Goal: Task Accomplishment & Management: Manage account settings

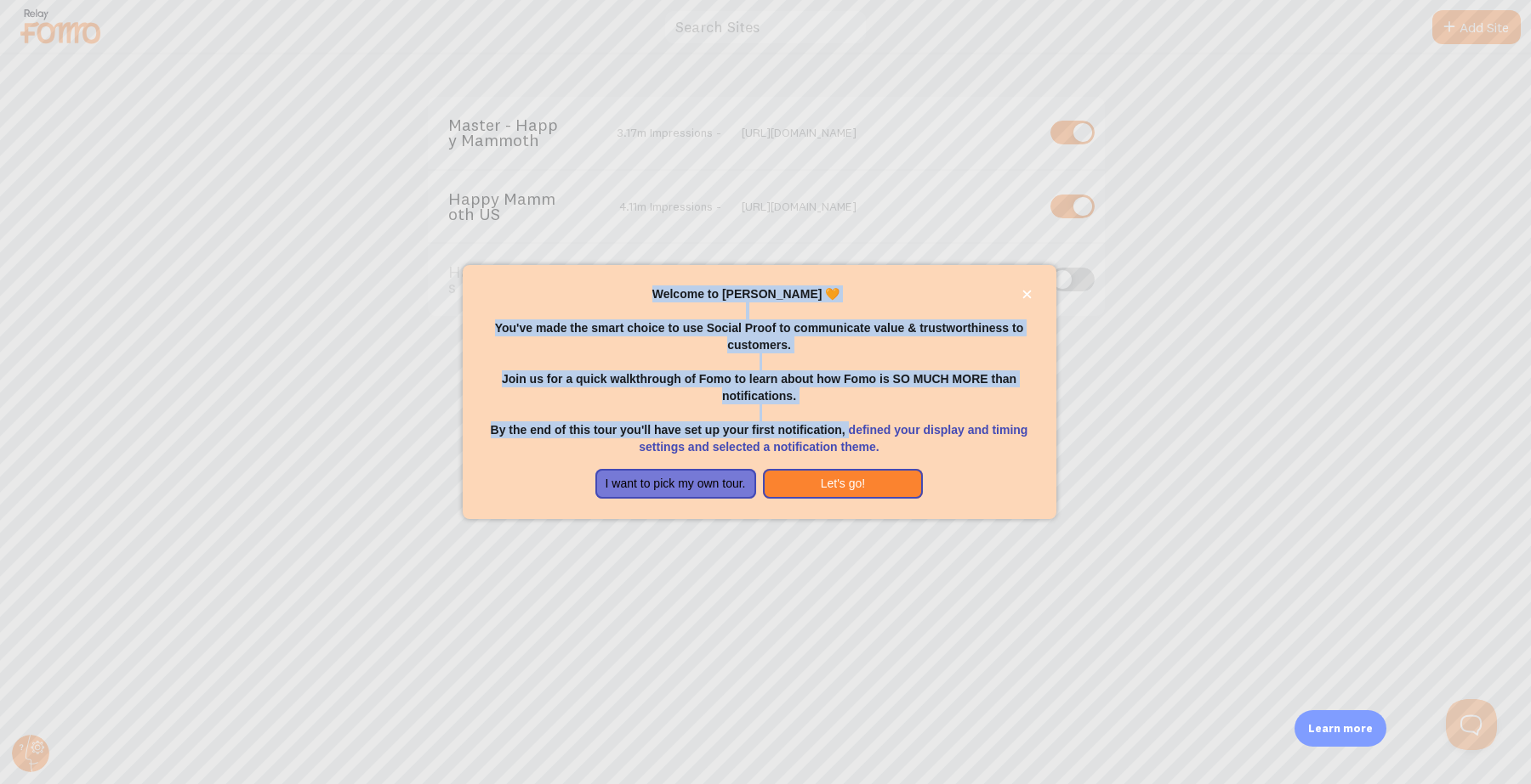
drag, startPoint x: 0, startPoint y: 0, endPoint x: 850, endPoint y: 435, distance: 954.8
click at [850, 435] on div "Welcome to [PERSON_NAME] 🧡 You've made the smart choice to use Social Proof to …" at bounding box center [765, 392] width 1531 height 784
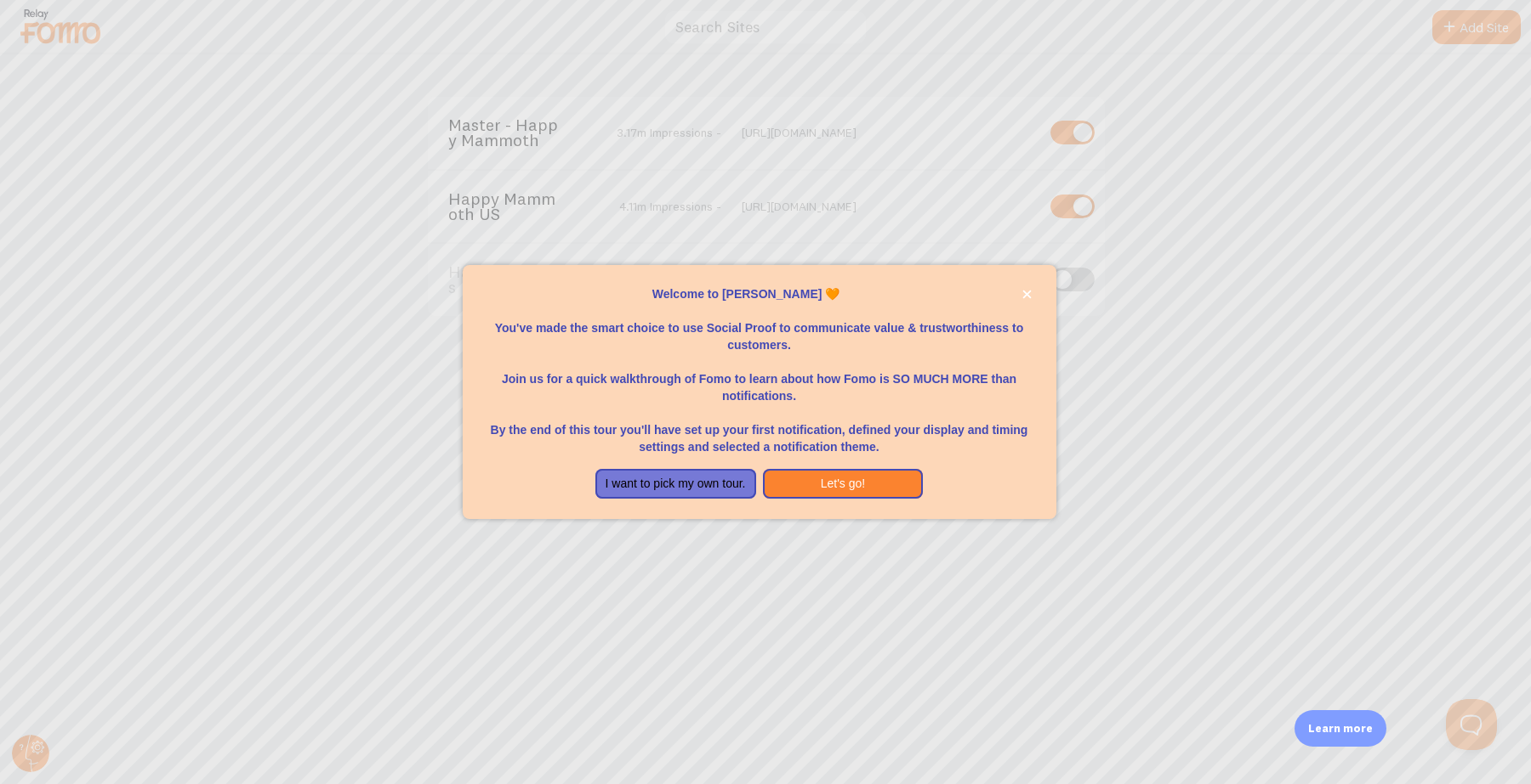
click at [889, 436] on p "By the end of this tour you'll have set up your first notification, defined you…" at bounding box center [759, 429] width 553 height 51
click at [868, 485] on button "Let's go!" at bounding box center [843, 484] width 160 height 30
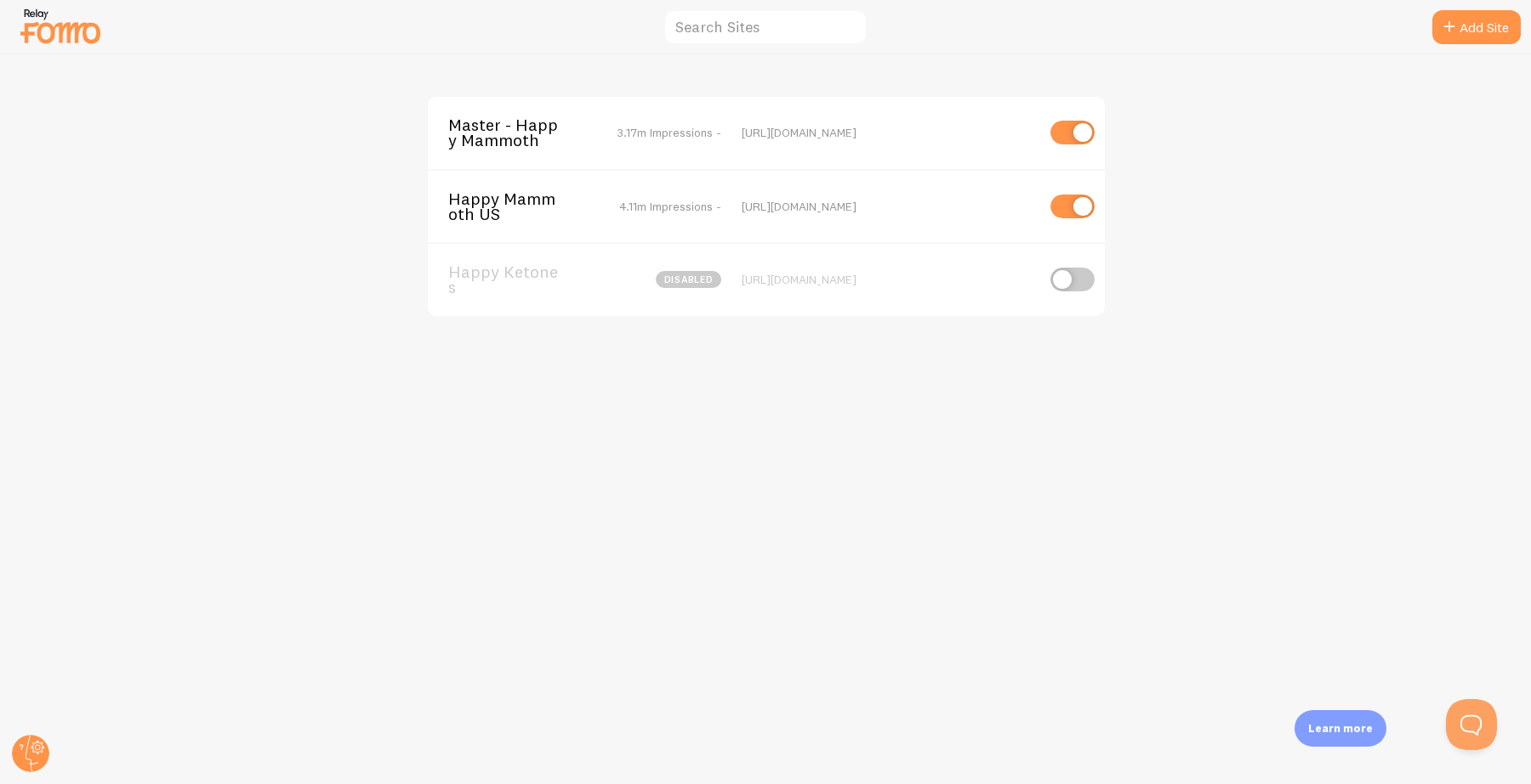
click at [529, 198] on span "Happy Mammoth US" at bounding box center [516, 207] width 137 height 31
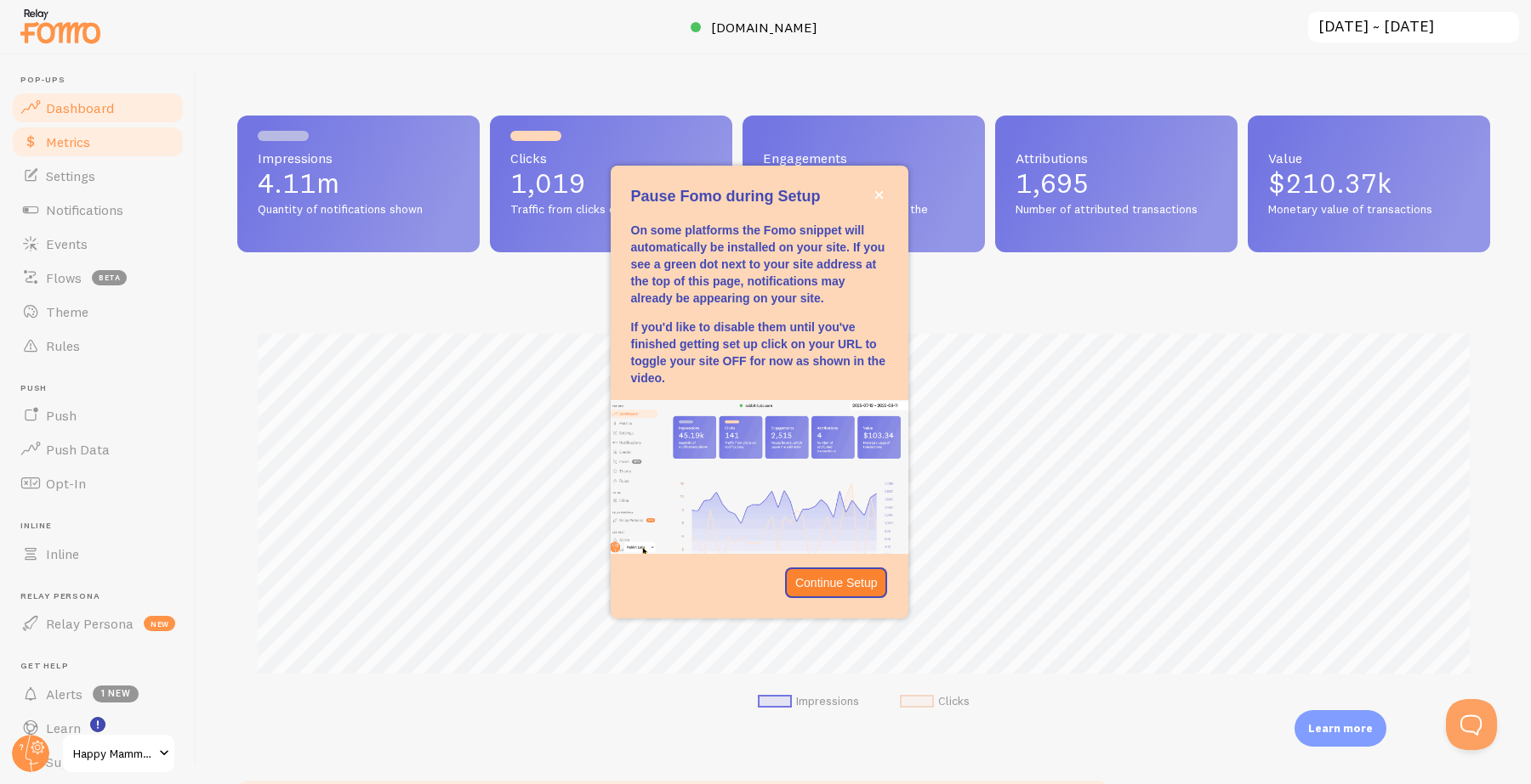
scroll to position [446, 1253]
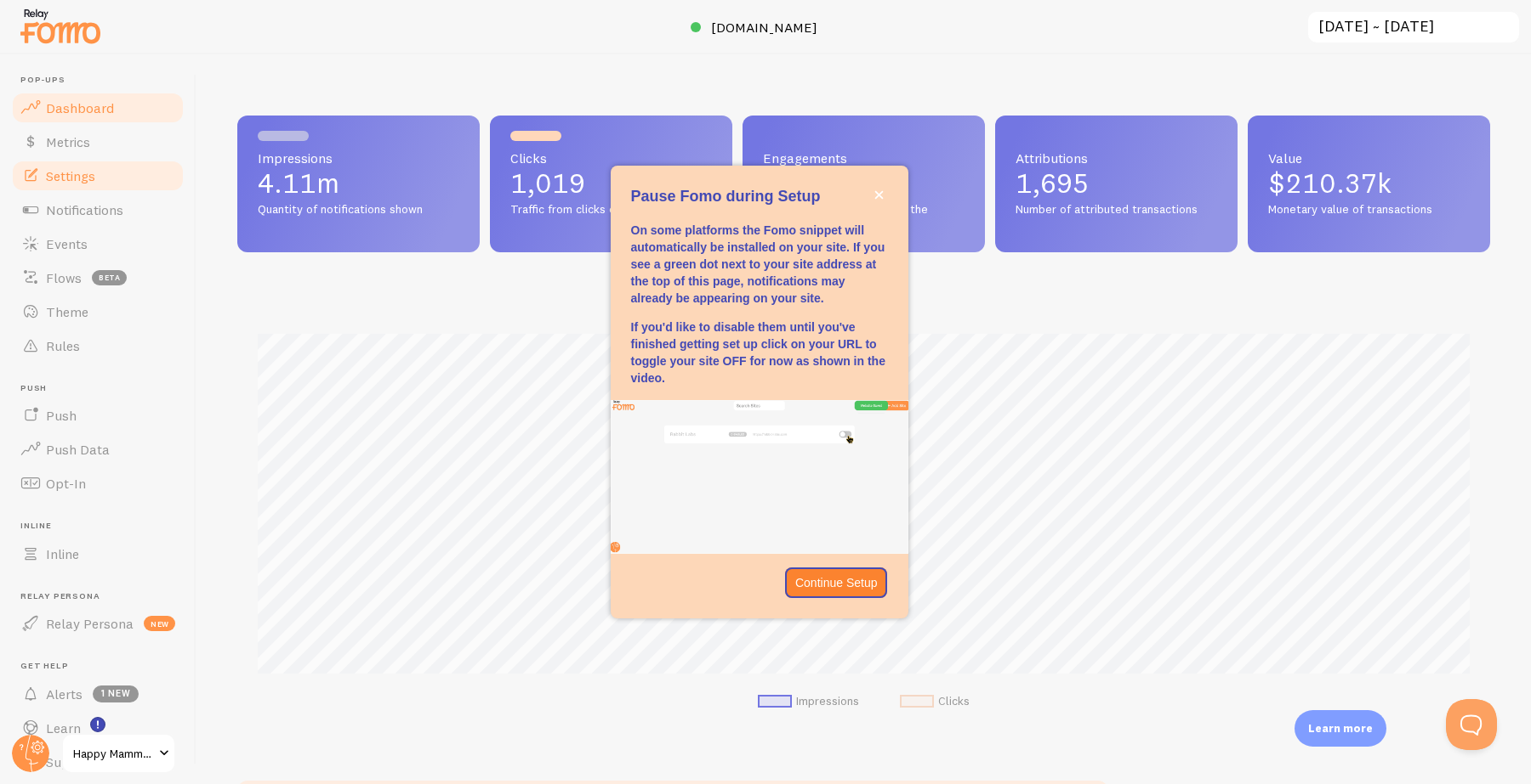
click at [84, 177] on span "Settings" at bounding box center [70, 175] width 50 height 17
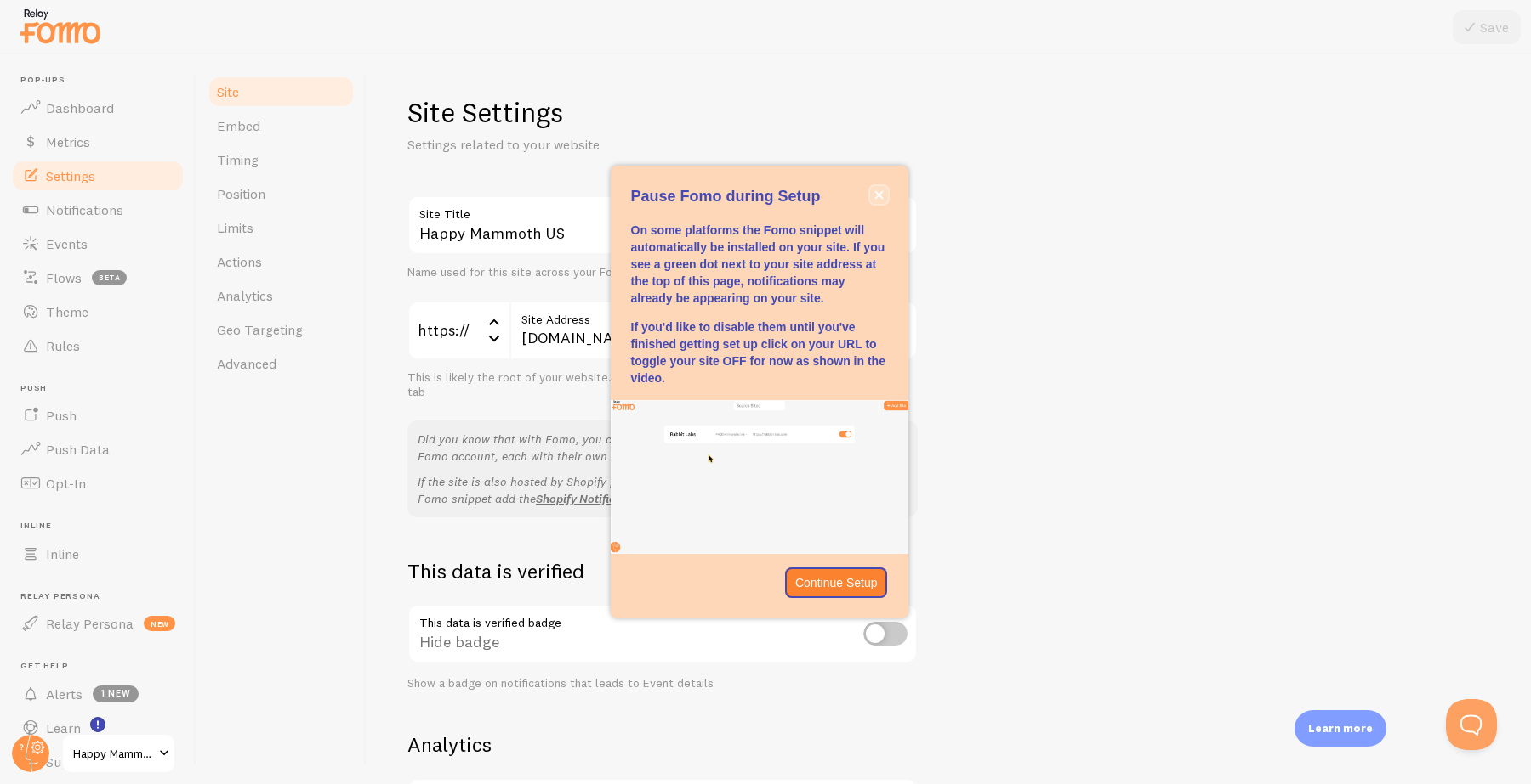
click at [885, 192] on button "close," at bounding box center [879, 195] width 17 height 17
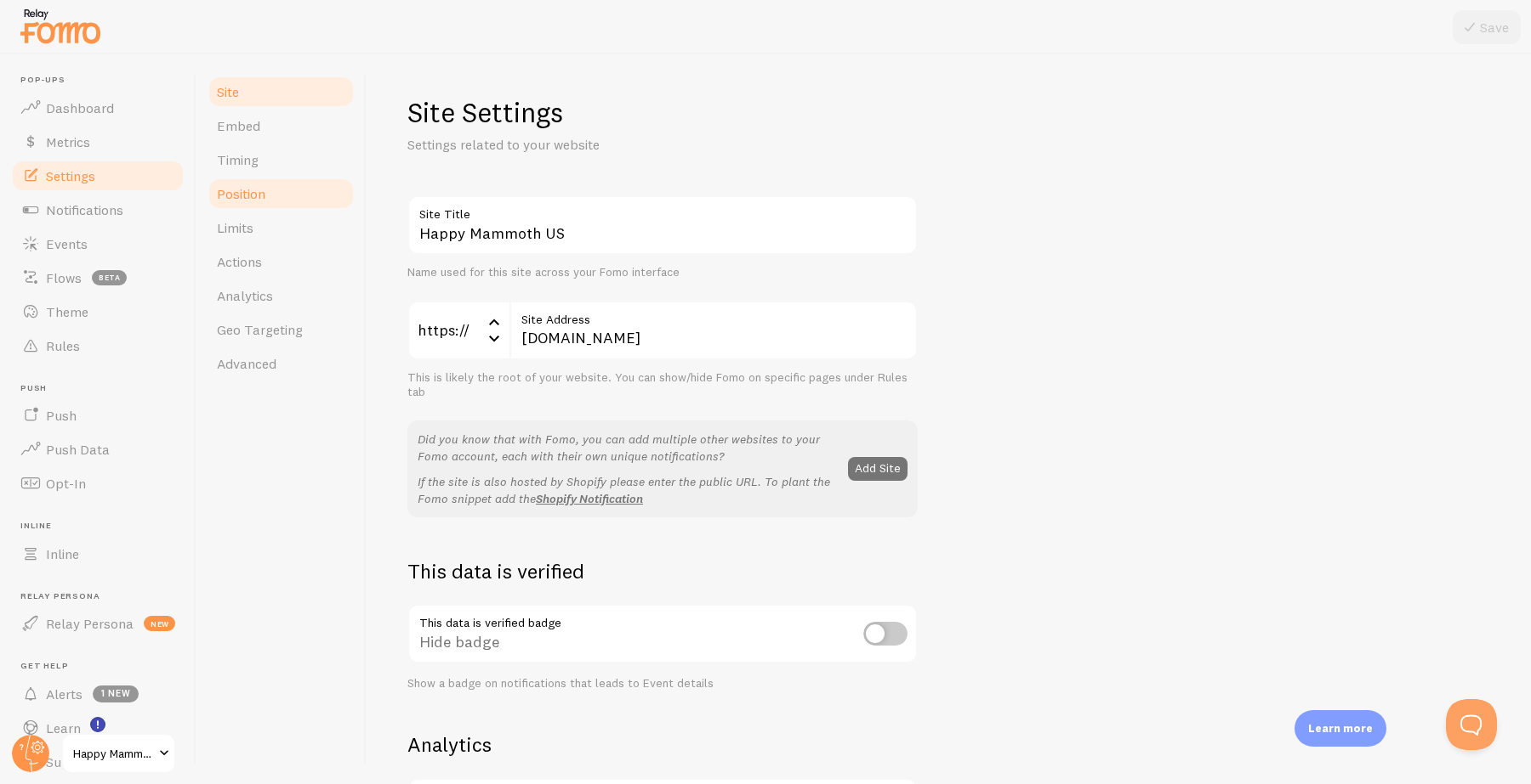
click at [293, 200] on link "Position" at bounding box center [281, 193] width 149 height 34
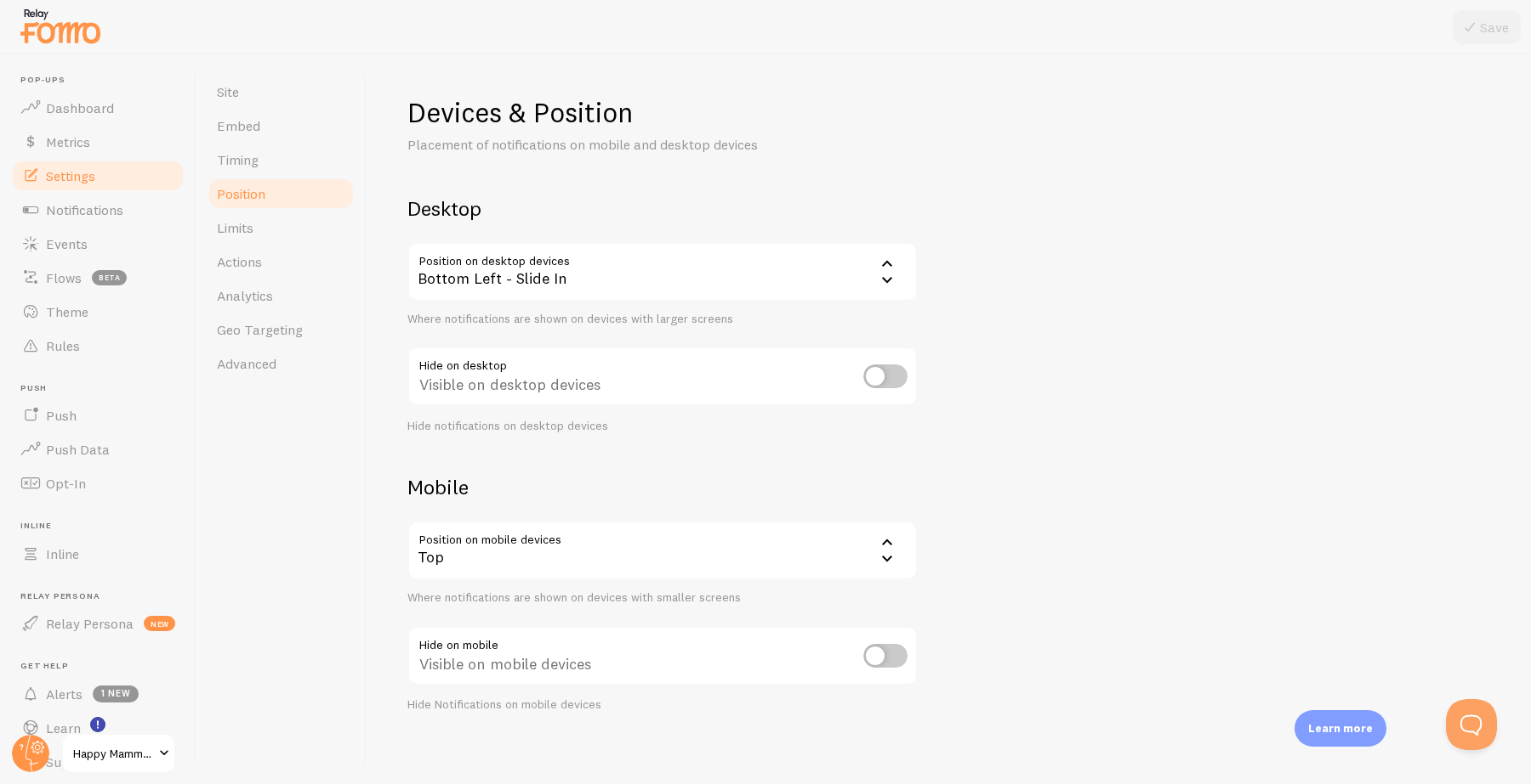
scroll to position [10, 0]
